Goal: Task Accomplishment & Management: Use online tool/utility

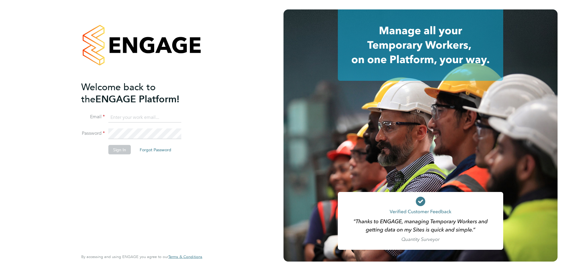
type input "[EMAIL_ADDRESS][DOMAIN_NAME]"
click at [127, 149] on button "Sign In" at bounding box center [119, 149] width 22 height 9
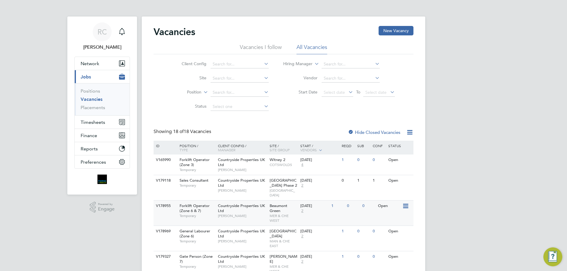
scroll to position [30, 0]
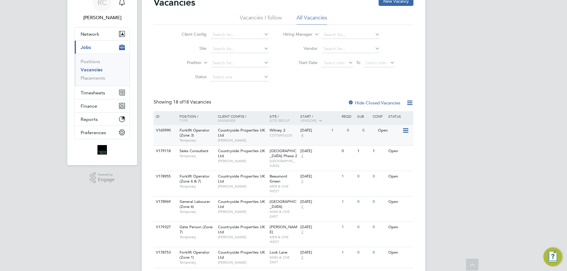
click at [373, 134] on div "0" at bounding box center [368, 130] width 15 height 11
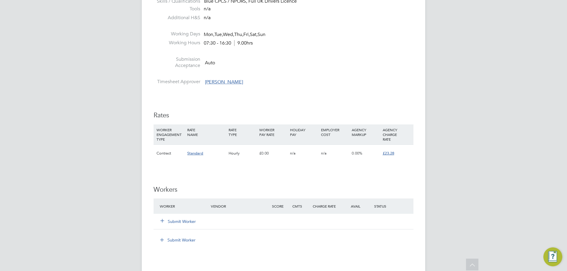
scroll to position [325, 0]
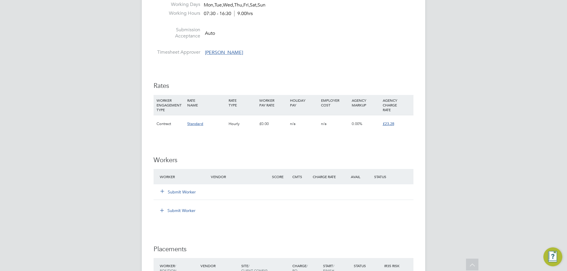
click at [177, 192] on button "Submit Worker" at bounding box center [178, 192] width 35 height 6
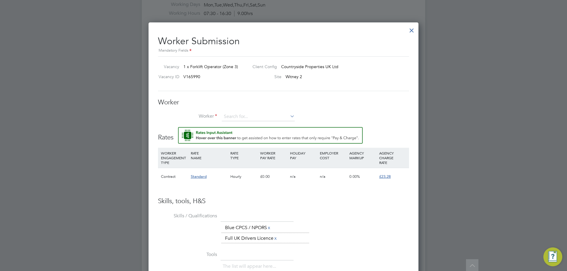
scroll to position [354, 0]
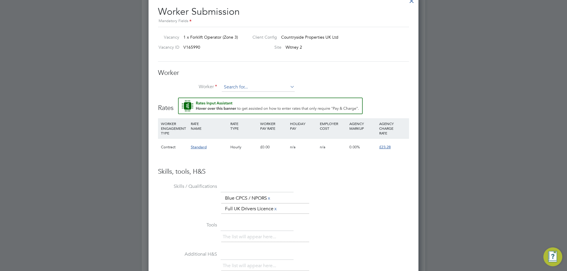
click at [254, 89] on input at bounding box center [258, 87] width 73 height 9
click at [251, 105] on li "+ Add new" at bounding box center [257, 103] width 73 height 8
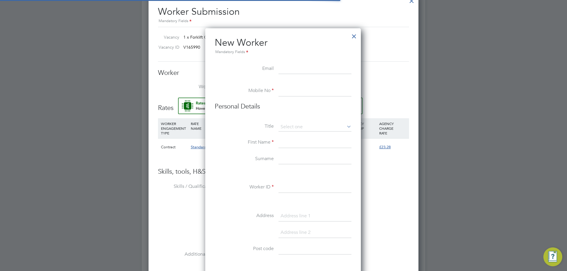
scroll to position [502, 156]
click at [294, 184] on input at bounding box center [314, 187] width 73 height 11
click at [302, 68] on input at bounding box center [314, 69] width 73 height 11
click at [294, 94] on input at bounding box center [314, 91] width 73 height 11
click at [295, 120] on li "Personal Details" at bounding box center [283, 112] width 137 height 20
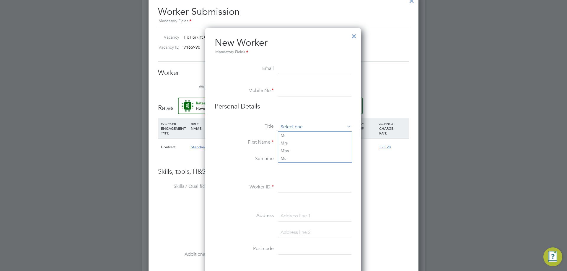
click at [294, 131] on div "All Vacancies Vacancy Activity Logs Vacancy Activity Logs All Vacancies Vacancy…" at bounding box center [283, 37] width 283 height 772
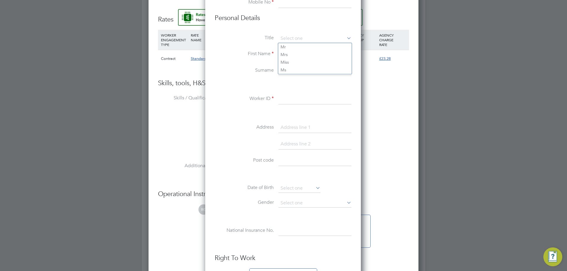
scroll to position [502, 0]
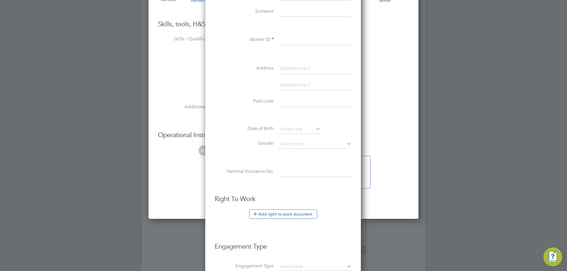
click at [292, 176] on input at bounding box center [314, 172] width 73 height 11
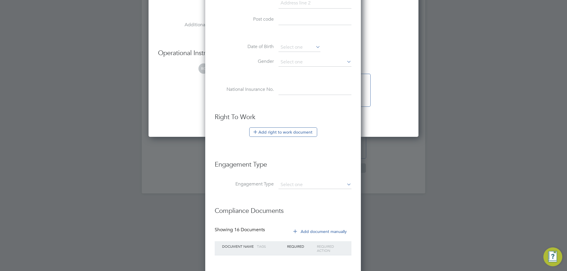
scroll to position [613, 0]
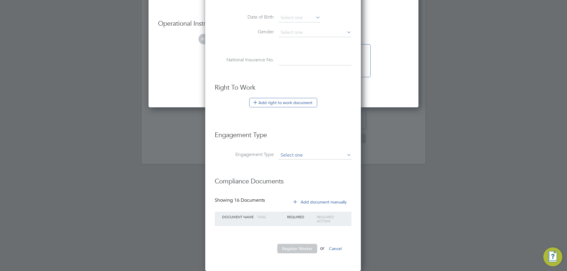
click at [315, 158] on input at bounding box center [314, 155] width 73 height 8
click at [315, 152] on input at bounding box center [314, 155] width 73 height 8
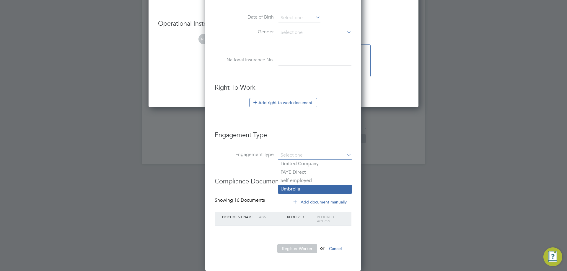
click at [308, 189] on li "Umbrella" at bounding box center [314, 189] width 73 height 9
type input "Umbrella"
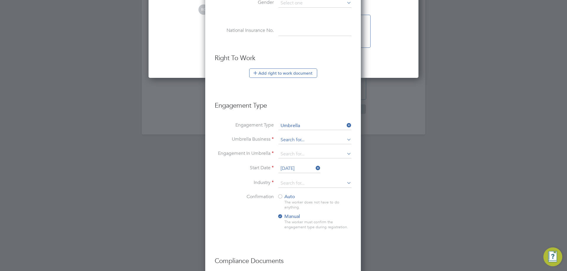
click at [313, 139] on input at bounding box center [314, 140] width 73 height 8
click at [306, 148] on li "Omnia Outsourcing Limited" at bounding box center [314, 148] width 73 height 9
type input "Omnia Outsourcing Limited"
click at [312, 156] on input at bounding box center [314, 154] width 73 height 8
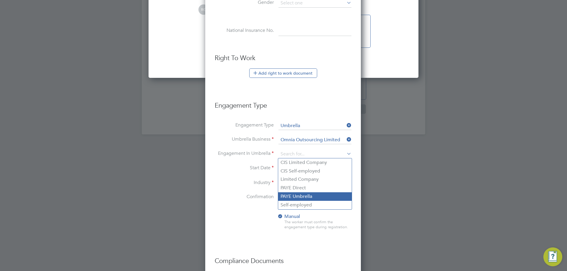
click at [308, 196] on li "PAYE Umbrella" at bounding box center [314, 196] width 73 height 9
type input "PAYE Umbrella"
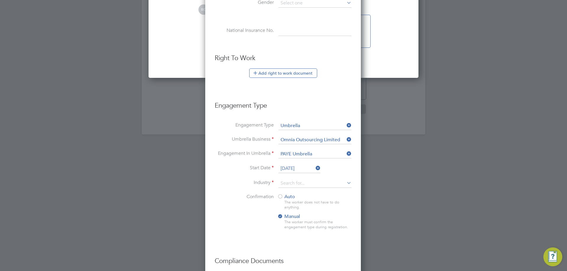
scroll to position [722, 0]
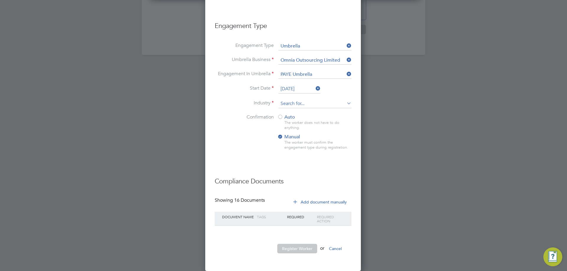
click at [292, 103] on input at bounding box center [314, 103] width 73 height 9
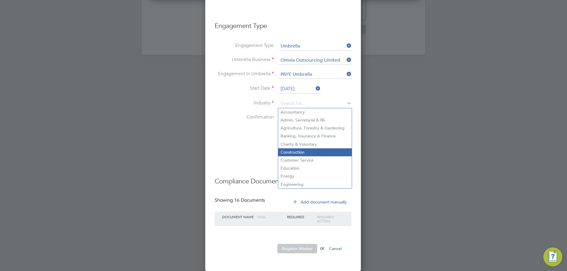
click at [297, 150] on li "Construction" at bounding box center [314, 152] width 73 height 8
type input "Construction"
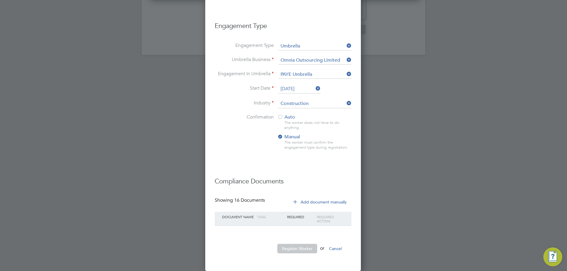
scroll to position [634, 0]
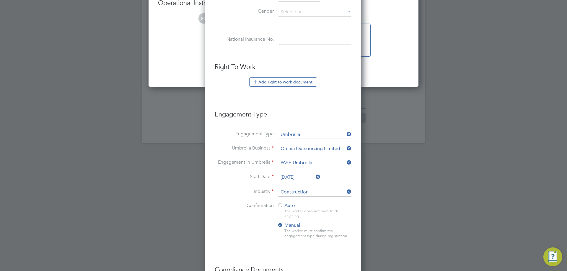
click at [279, 236] on div "Auto The worker does not have to do anything. Manual The worker must confirm th…" at bounding box center [314, 223] width 74 height 40
click at [283, 228] on div at bounding box center [280, 226] width 6 height 6
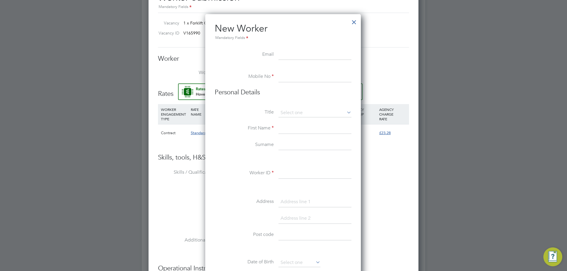
click at [354, 22] on div at bounding box center [353, 20] width 11 height 11
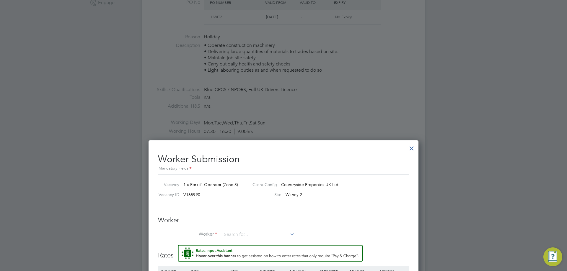
click at [408, 150] on div at bounding box center [411, 147] width 11 height 11
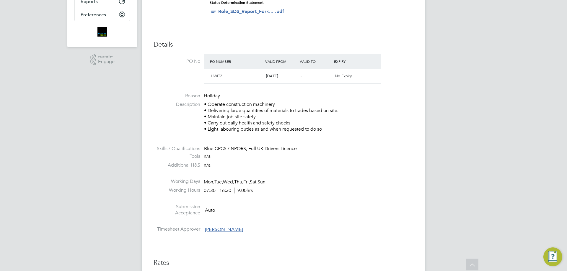
scroll to position [0, 0]
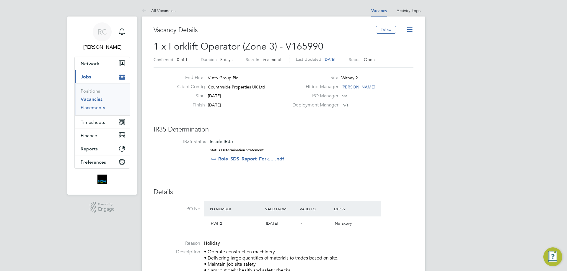
click at [94, 109] on link "Placements" at bounding box center [93, 108] width 24 height 6
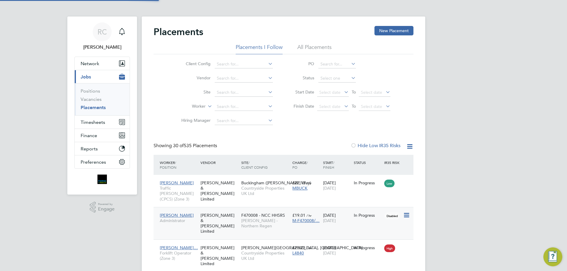
scroll to position [17, 51]
click at [225, 102] on li "Worker" at bounding box center [224, 107] width 111 height 14
click at [225, 105] on input at bounding box center [244, 107] width 58 height 8
click at [255, 112] on li "Jamie Ke an" at bounding box center [243, 115] width 59 height 8
type input "Jamie Kean"
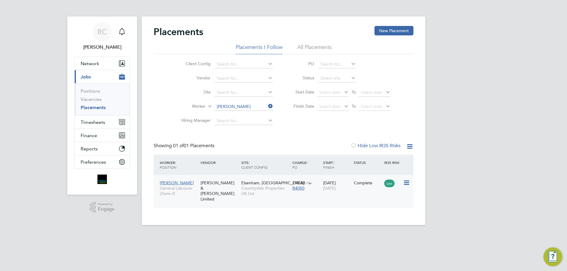
click at [253, 182] on span "Elsenham, Hall Road" at bounding box center [272, 182] width 63 height 5
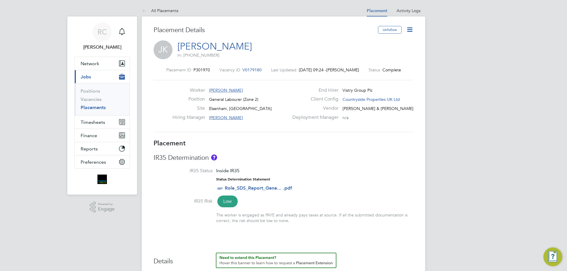
click at [413, 28] on icon at bounding box center [409, 29] width 7 height 7
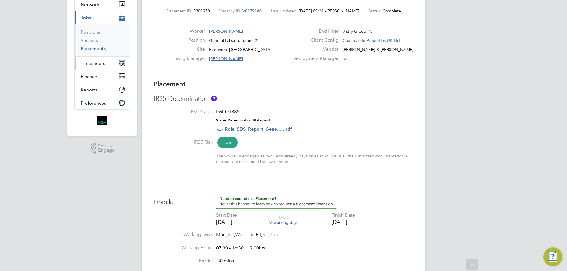
click at [105, 66] on button "Timesheets" at bounding box center [102, 63] width 55 height 13
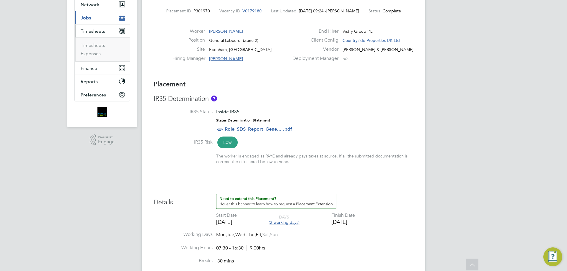
click at [96, 42] on ul "Timesheets Expenses" at bounding box center [102, 49] width 55 height 24
click at [96, 45] on link "Timesheets" at bounding box center [93, 45] width 24 height 6
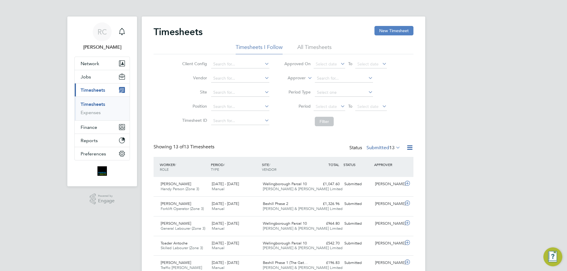
click at [389, 26] on button "New Timesheet" at bounding box center [393, 30] width 39 height 9
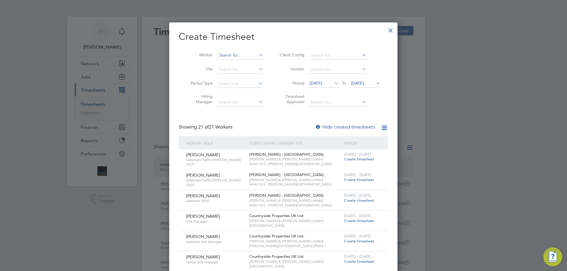
click at [224, 54] on input at bounding box center [240, 55] width 46 height 8
click at [237, 74] on li "Jamie Ke an" at bounding box center [242, 71] width 53 height 8
type input "Jamie Kean"
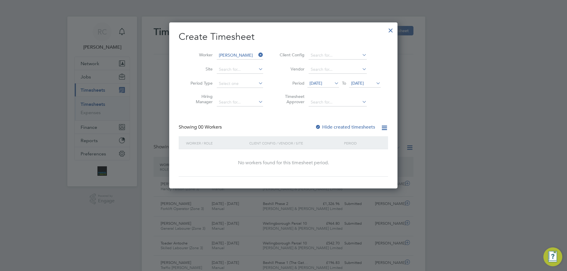
click at [322, 81] on span "14 Aug 2025" at bounding box center [315, 83] width 13 height 5
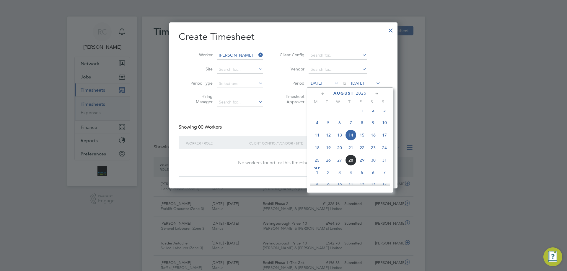
click at [324, 153] on span "19" at bounding box center [328, 147] width 11 height 11
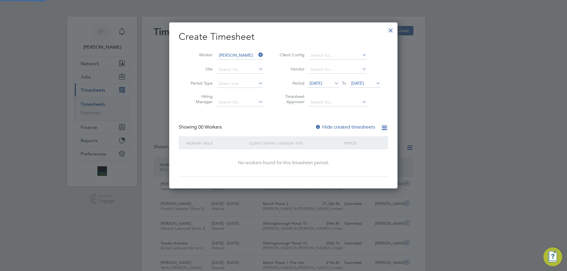
click at [364, 86] on span "21 Aug 2025" at bounding box center [357, 83] width 13 height 5
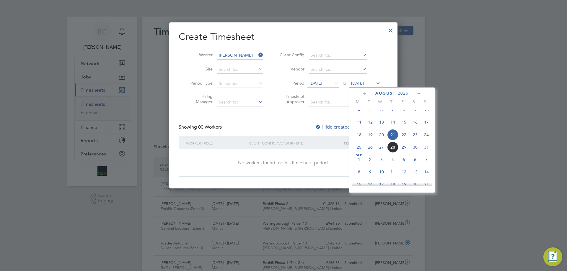
click at [422, 140] on span "24" at bounding box center [425, 134] width 11 height 11
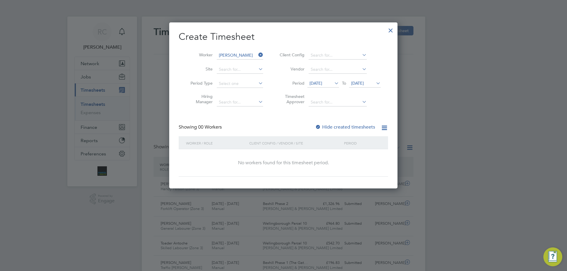
click at [333, 126] on label "Hide created timesheets" at bounding box center [345, 127] width 60 height 6
click at [322, 82] on span "19 Aug 2025" at bounding box center [315, 83] width 13 height 5
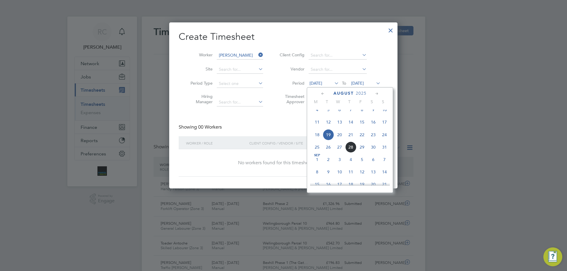
click at [336, 140] on span "20" at bounding box center [339, 134] width 11 height 11
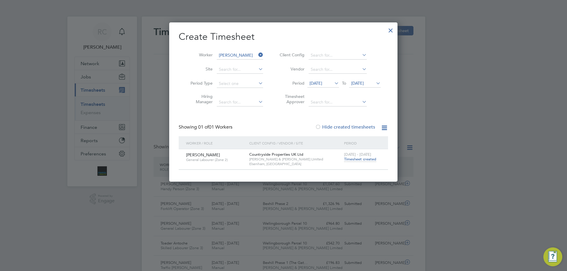
click at [359, 161] on span "Timesheet created" at bounding box center [360, 159] width 32 height 5
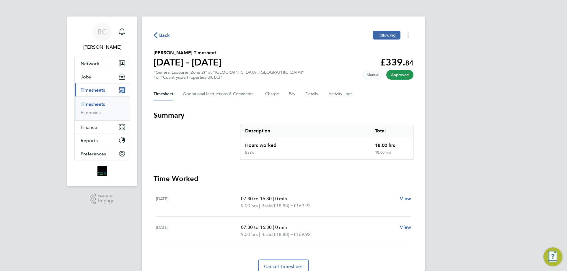
drag, startPoint x: 416, startPoint y: 70, endPoint x: 150, endPoint y: 55, distance: 266.6
click at [150, 55] on div "Back Following Jamie Kean's Timesheet 18 - 24 Aug 2025 £339. 84 "General Labour…" at bounding box center [283, 152] width 283 height 271
copy section "Jamie Kean's Timesheet 18 - 24 Aug 2025 £339. 84 "General Labourer (Zone 2)" at…"
click at [159, 34] on span "Back" at bounding box center [161, 35] width 17 height 6
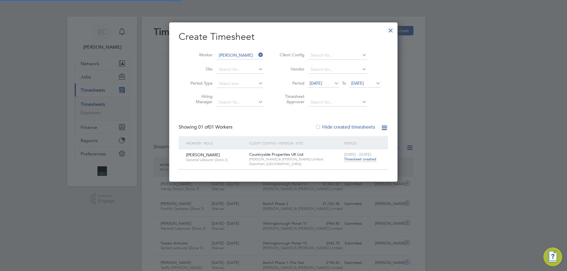
scroll to position [15, 51]
click at [388, 31] on div at bounding box center [390, 29] width 11 height 11
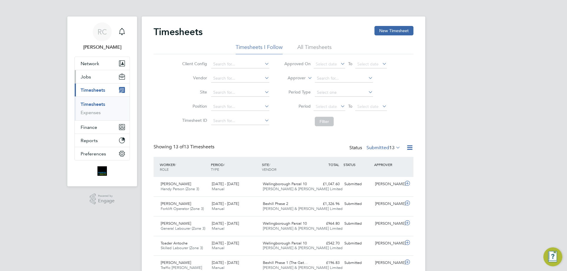
click at [102, 83] on button "Jobs" at bounding box center [102, 76] width 55 height 13
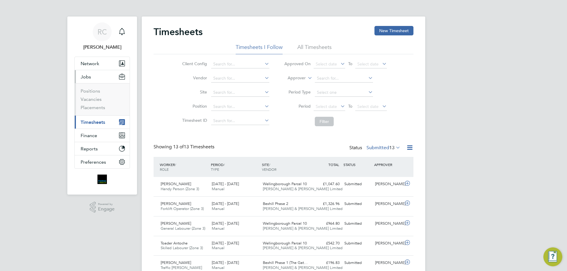
click at [102, 76] on button "Jobs" at bounding box center [102, 76] width 55 height 13
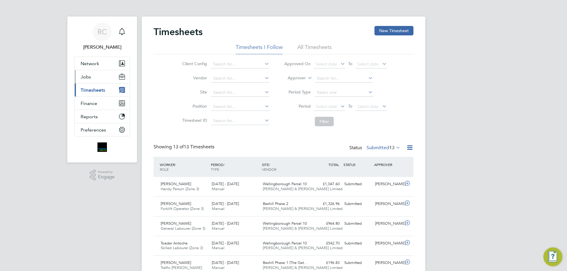
click at [93, 83] on button "Jobs" at bounding box center [102, 76] width 55 height 13
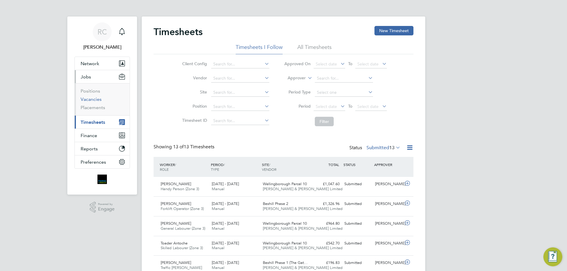
click at [86, 101] on link "Vacancies" at bounding box center [91, 99] width 21 height 6
